Goal: Information Seeking & Learning: Learn about a topic

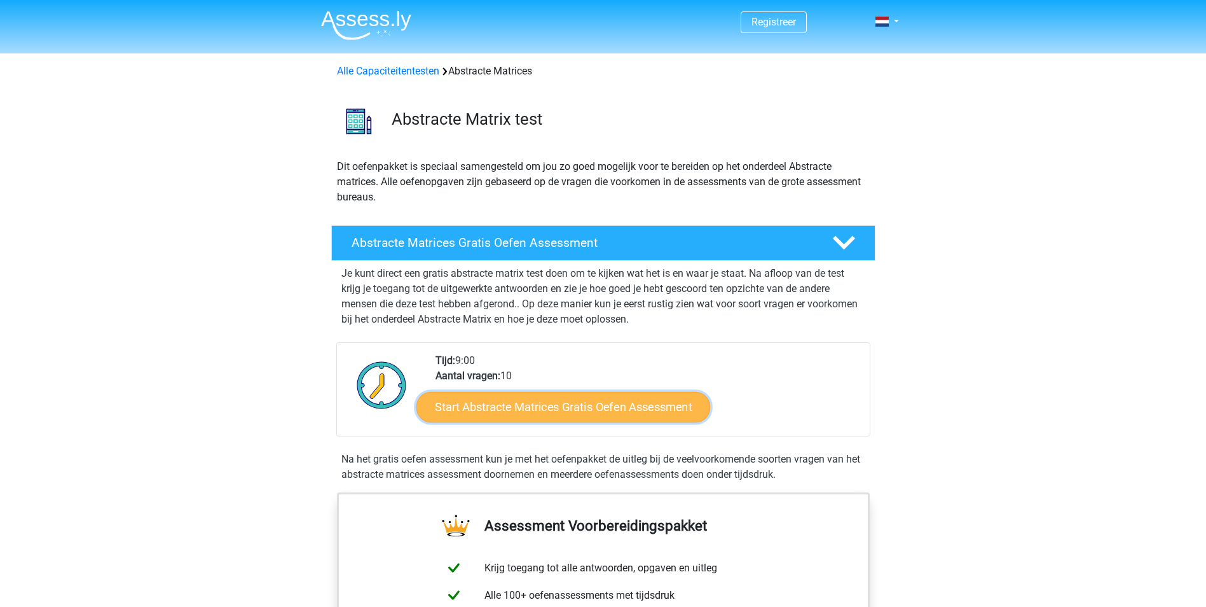
click at [581, 406] on link "Start Abstracte Matrices Gratis Oefen Assessment" at bounding box center [564, 406] width 294 height 31
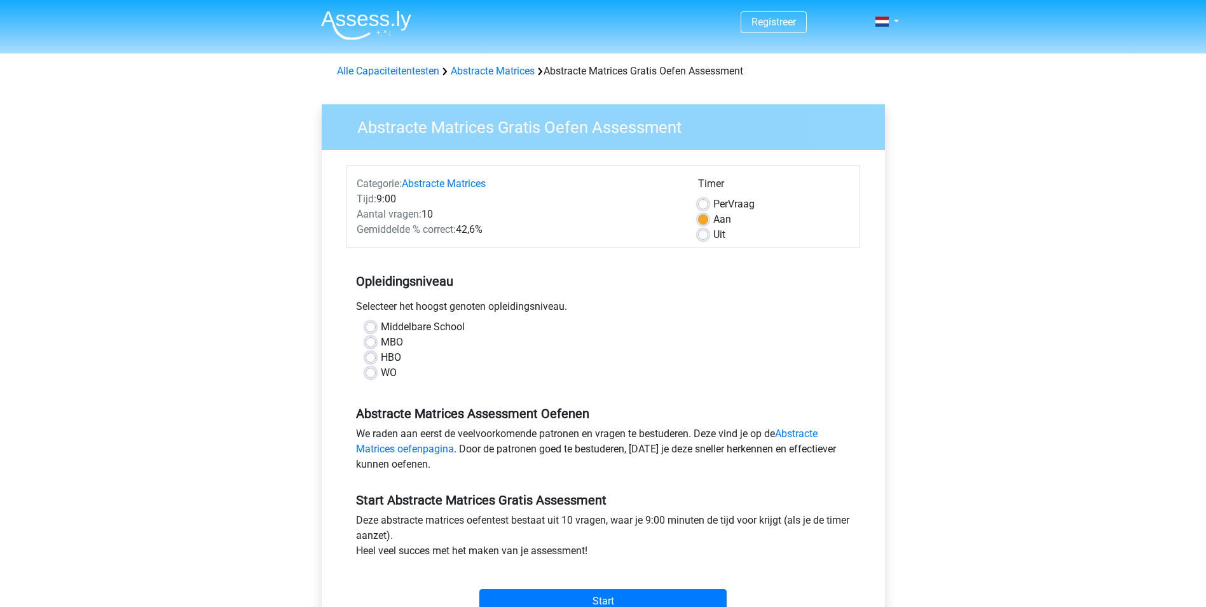
click at [364, 358] on div "Middelbare School MBO HBO WO" at bounding box center [603, 349] width 495 height 61
click at [381, 355] on label "HBO" at bounding box center [391, 357] width 20 height 15
click at [373, 355] on input "HBO" at bounding box center [371, 356] width 10 height 13
radio input "true"
click at [586, 593] on input "Start" at bounding box center [602, 601] width 247 height 24
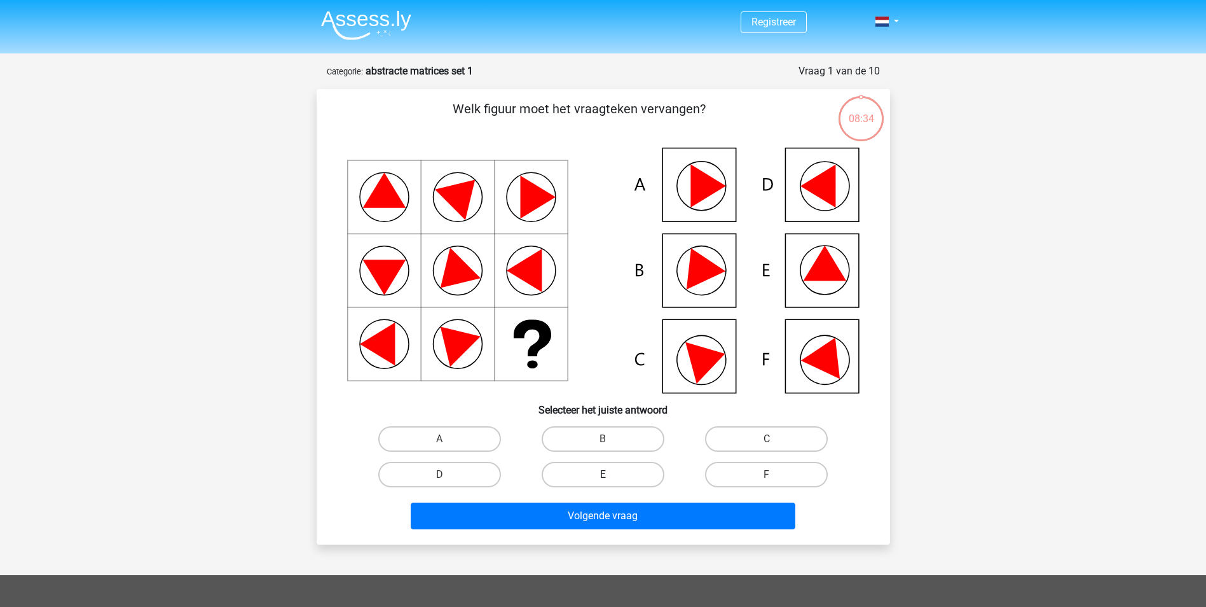
click at [612, 477] on label "E" at bounding box center [603, 474] width 123 height 25
click at [611, 477] on input "E" at bounding box center [607, 478] width 8 height 8
radio input "true"
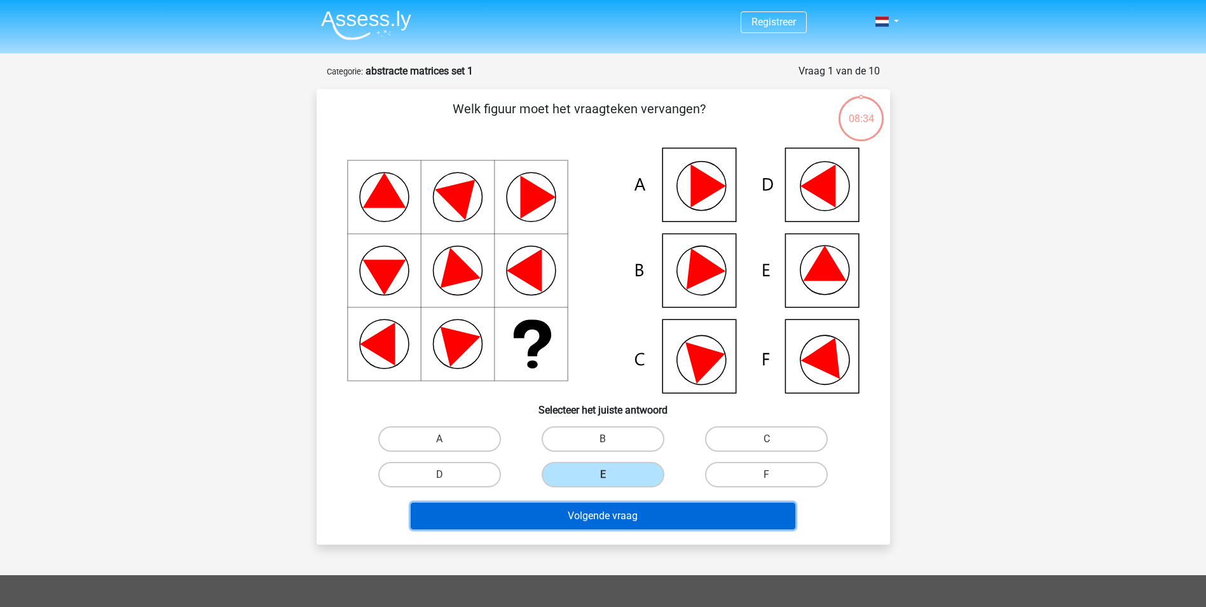
click at [617, 506] on button "Volgende vraag" at bounding box center [603, 515] width 385 height 27
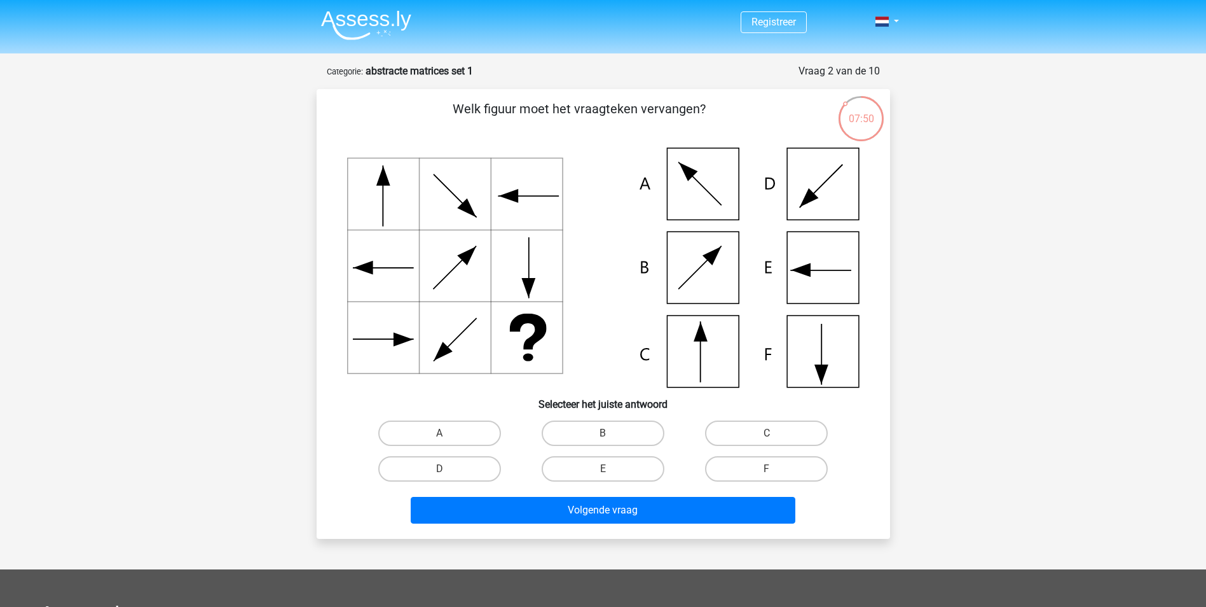
scroll to position [254, 0]
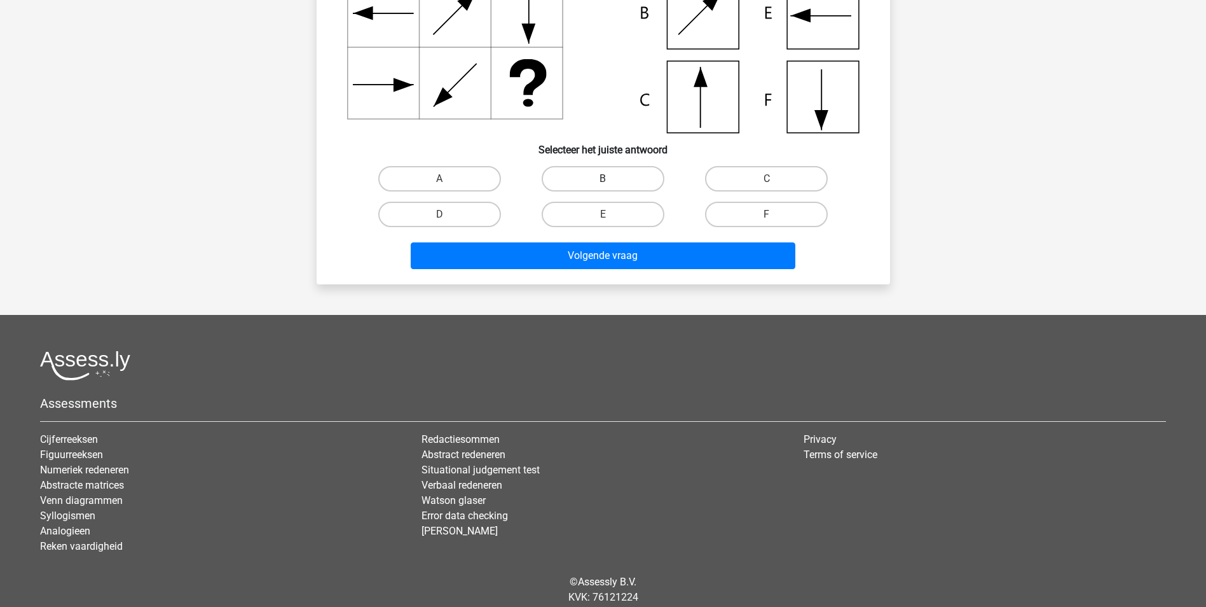
click at [624, 175] on label "B" at bounding box center [603, 178] width 123 height 25
click at [611, 179] on input "B" at bounding box center [607, 183] width 8 height 8
radio input "true"
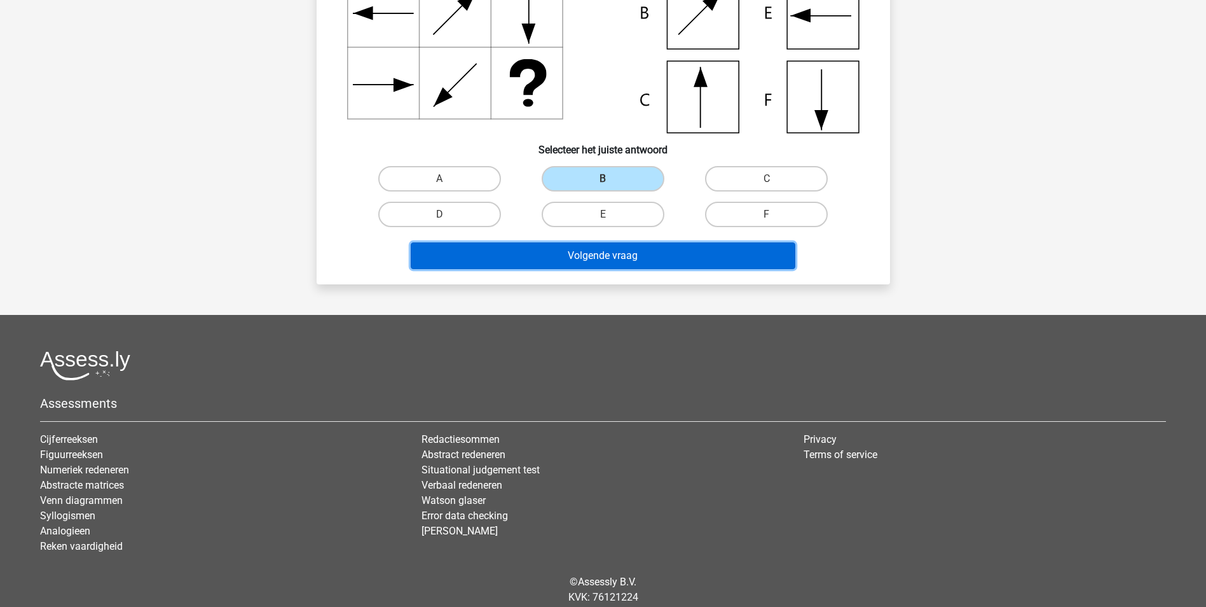
click at [655, 252] on button "Volgende vraag" at bounding box center [603, 255] width 385 height 27
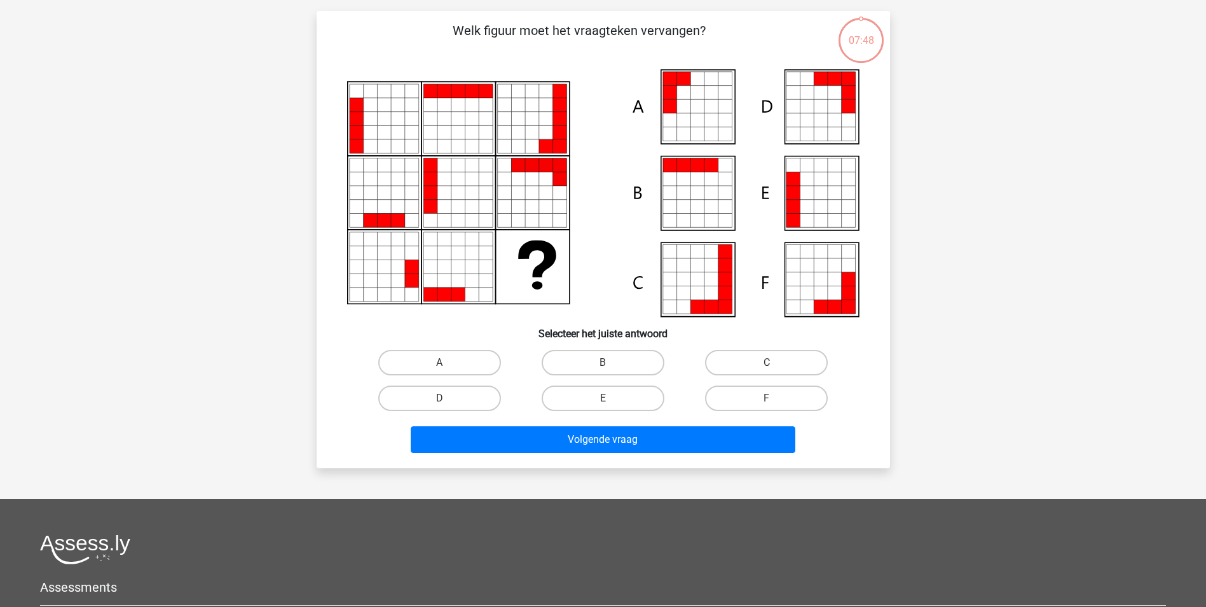
scroll to position [64, 0]
